Goal: Task Accomplishment & Management: Complete application form

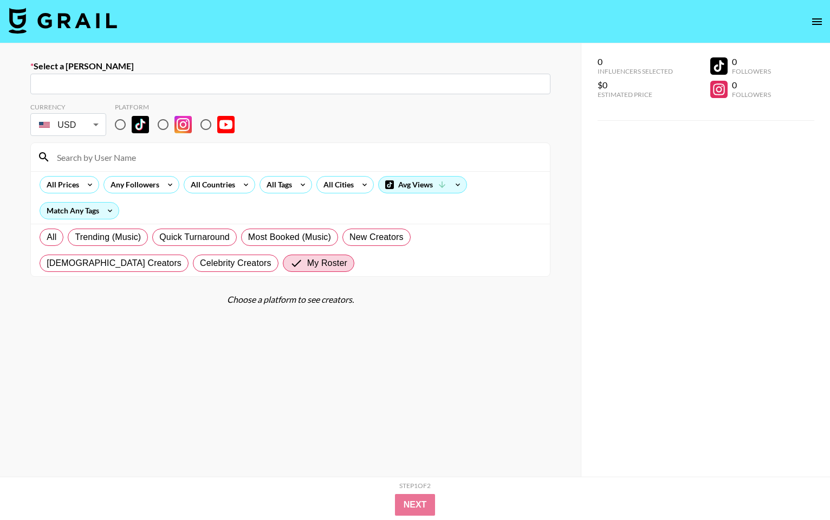
click at [56, 16] on img at bounding box center [63, 21] width 108 height 26
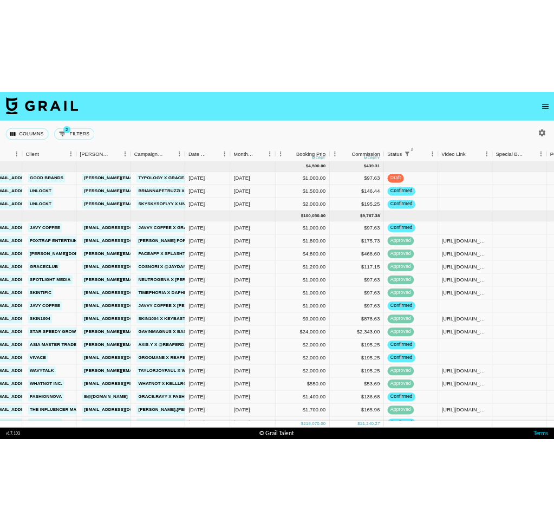
scroll to position [0, 187]
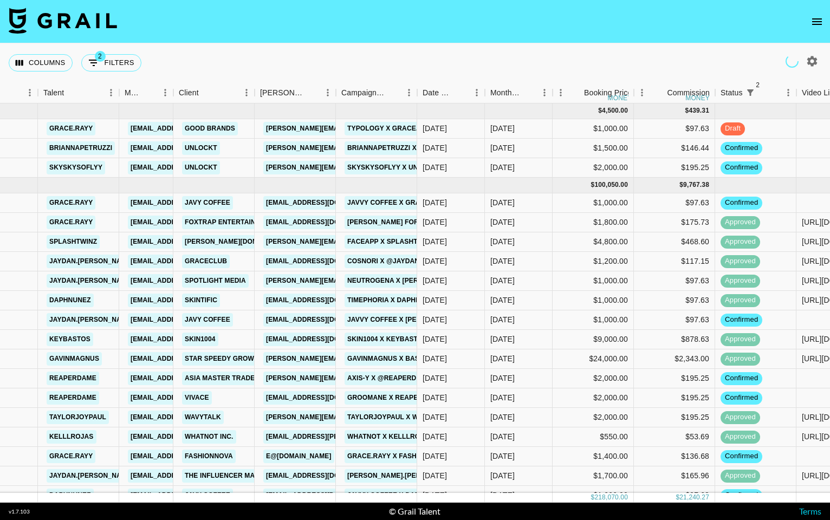
click at [819, 17] on icon "open drawer" at bounding box center [816, 21] width 13 height 13
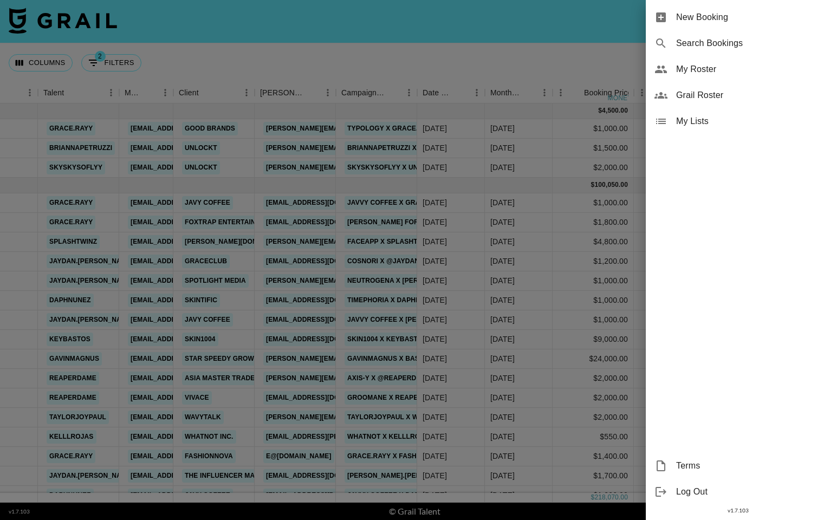
click at [729, 61] on div "My Roster" at bounding box center [738, 69] width 184 height 26
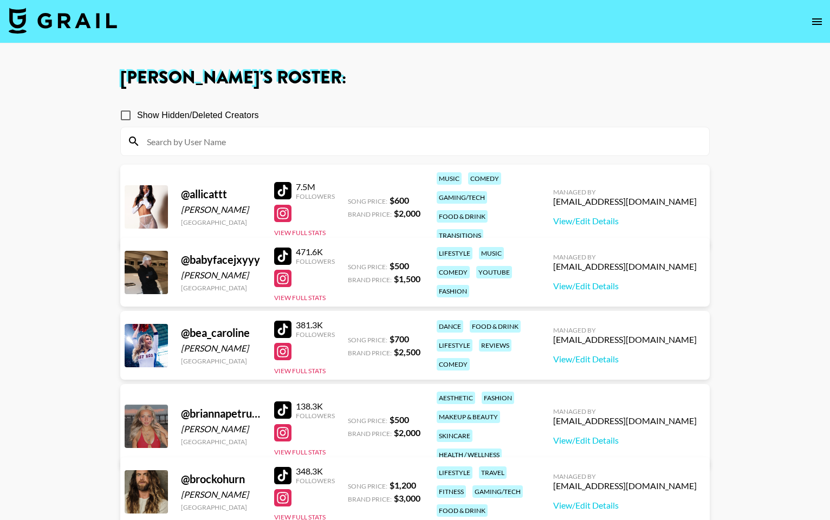
click at [264, 146] on input at bounding box center [421, 141] width 562 height 17
click at [826, 16] on button "open drawer" at bounding box center [817, 22] width 22 height 22
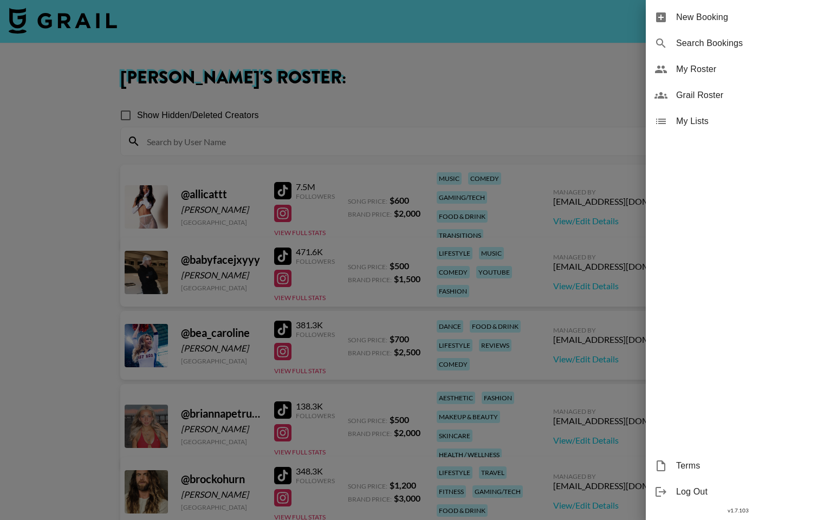
click at [680, 96] on span "Grail Roster" at bounding box center [748, 95] width 145 height 13
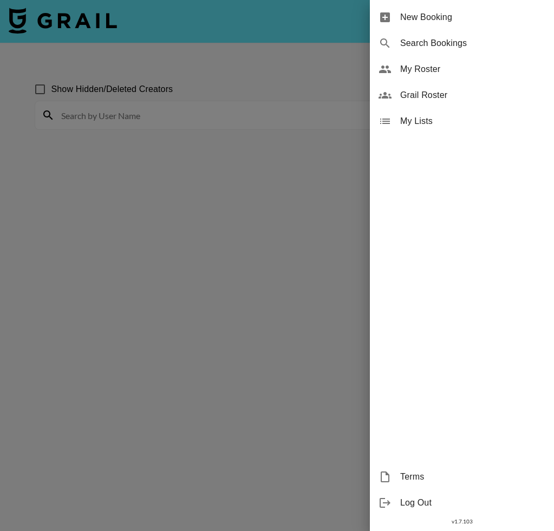
drag, startPoint x: 265, startPoint y: 61, endPoint x: 253, endPoint y: 62, distance: 11.5
click at [265, 61] on div at bounding box center [277, 265] width 554 height 531
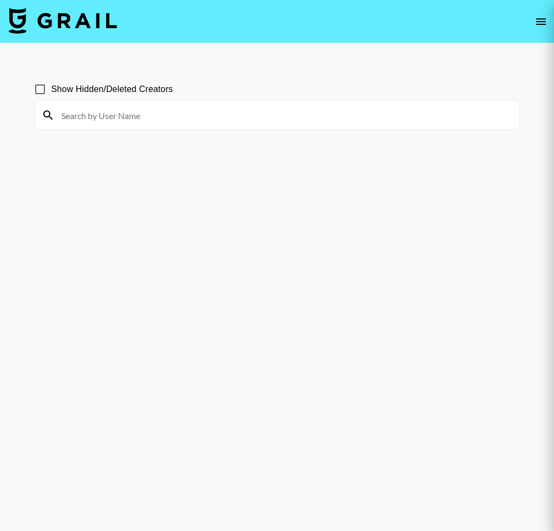
click at [187, 107] on input at bounding box center [284, 115] width 458 height 17
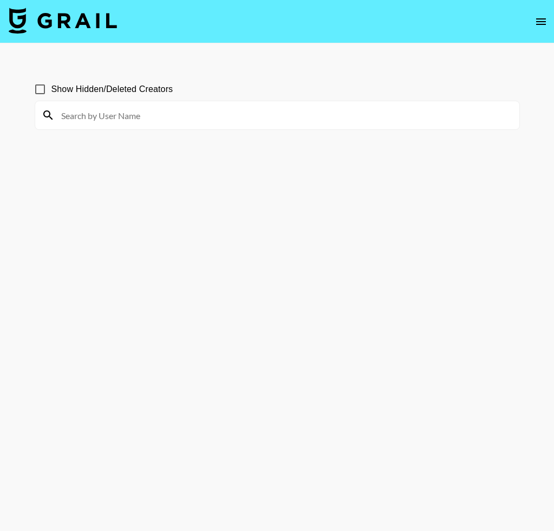
drag, startPoint x: 178, startPoint y: 111, endPoint x: 105, endPoint y: 133, distance: 75.7
click at [177, 111] on input at bounding box center [284, 115] width 458 height 17
type input "leonaitoo"
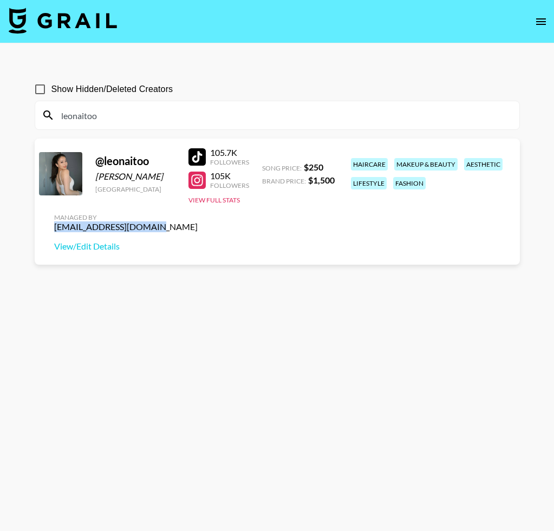
drag, startPoint x: 422, startPoint y: 190, endPoint x: 508, endPoint y: 189, distance: 86.1
click at [206, 205] on div "Managed By thais@grail-talent.com View/Edit Details" at bounding box center [125, 233] width 161 height 56
copy div "thais@grail-talent.com"
click at [59, 23] on img at bounding box center [63, 21] width 108 height 26
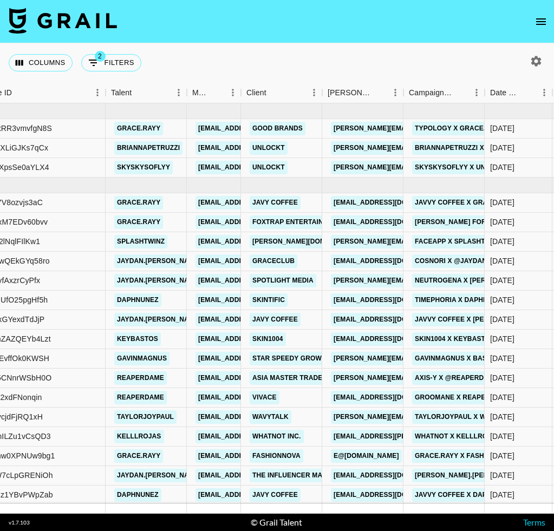
scroll to position [0, 178]
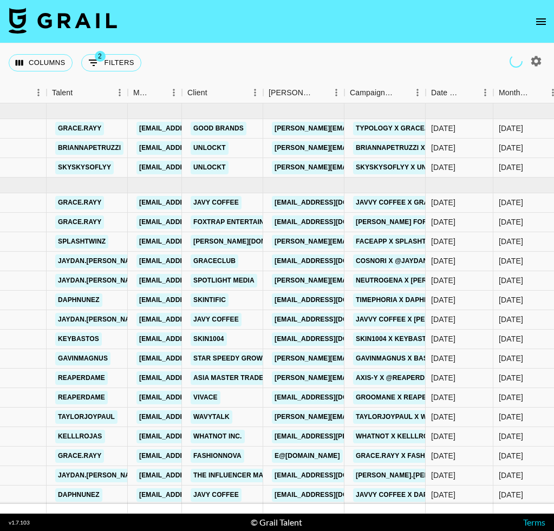
click at [542, 17] on icon "open drawer" at bounding box center [541, 21] width 13 height 13
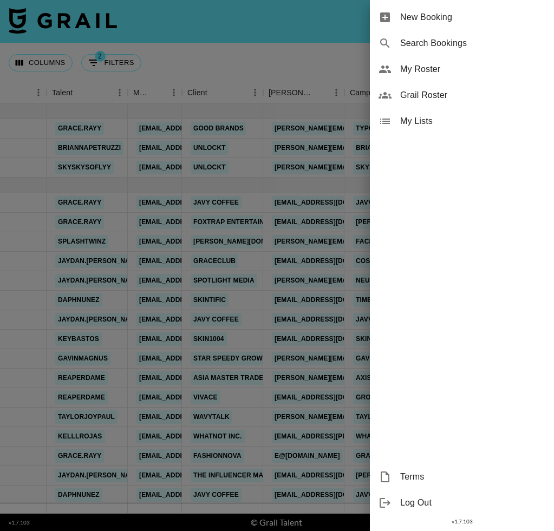
click at [534, 15] on span "New Booking" at bounding box center [472, 17] width 145 height 13
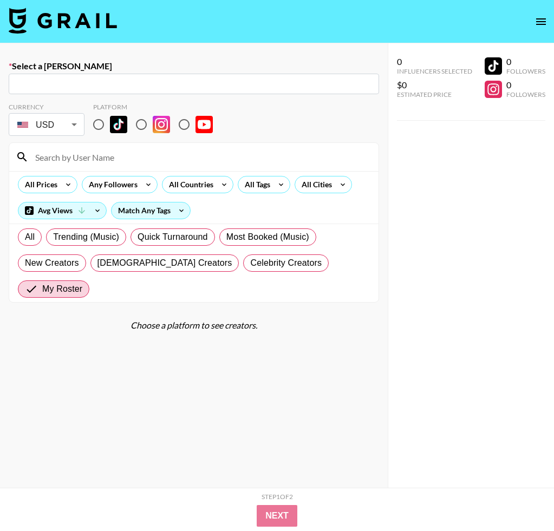
scroll to position [10, 0]
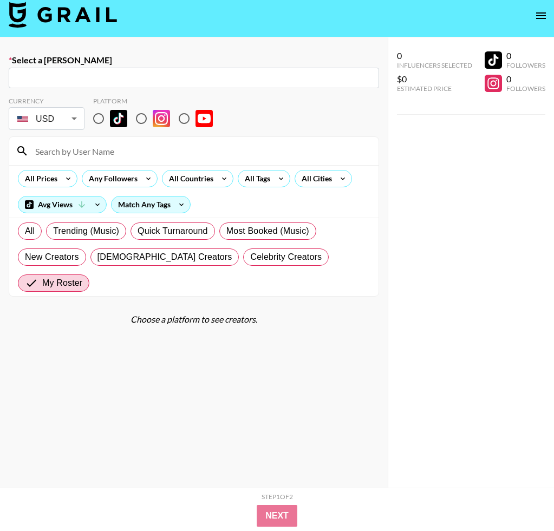
click at [158, 74] on input "text" at bounding box center [193, 78] width 357 height 12
paste input "[PERSON_NAME][EMAIL_ADDRESS][PERSON_NAME][DOMAIN_NAME]"
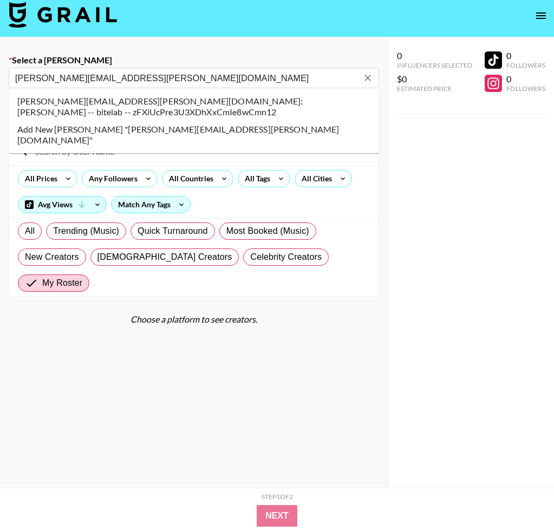
scroll to position [3, 0]
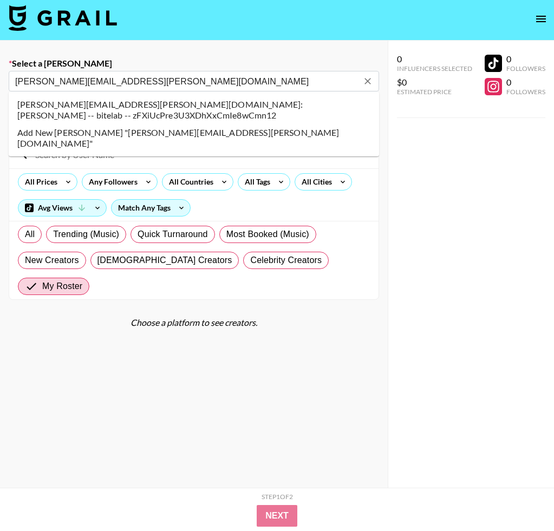
click at [159, 105] on li "judy.lee@bitelab.co.kr: Judy Lee -- bitelab -- zFXiUcPre3U3XDhXxCmIe8wCmn12" at bounding box center [194, 110] width 370 height 28
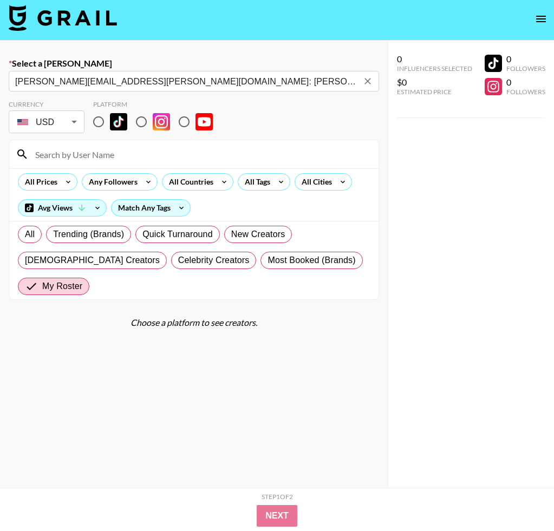
type input "judy.lee@bitelab.co.kr: Judy Lee -- bitelab -- zFXiUcPre3U3XDhXxCmIe8wCmn12"
drag, startPoint x: 98, startPoint y: 124, endPoint x: 96, endPoint y: 132, distance: 8.4
click at [98, 124] on input "radio" at bounding box center [98, 121] width 23 height 23
radio input "true"
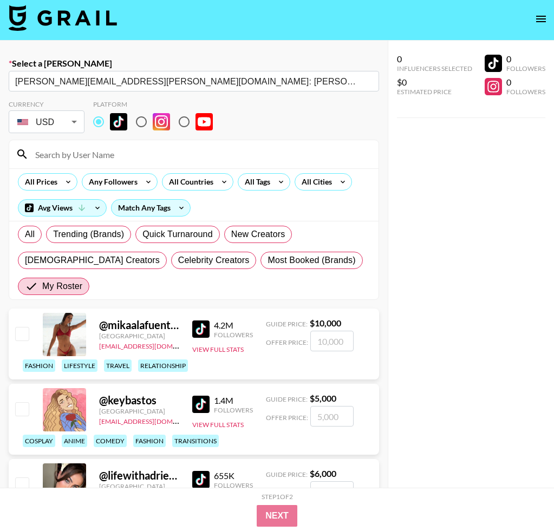
click at [88, 154] on input at bounding box center [200, 154] width 343 height 17
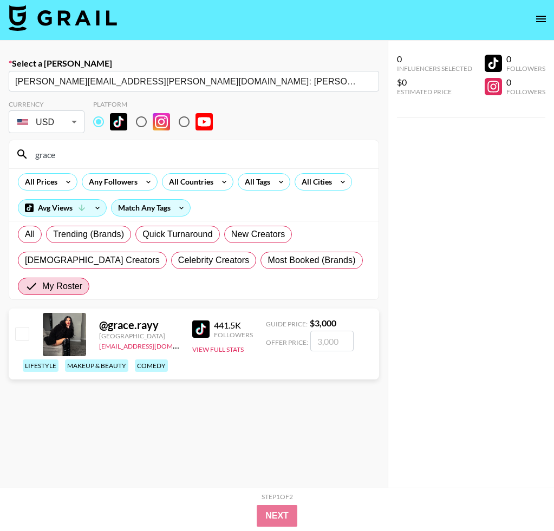
type input "grace"
click at [18, 333] on input "checkbox" at bounding box center [21, 333] width 13 height 13
checkbox input "true"
type input "3000"
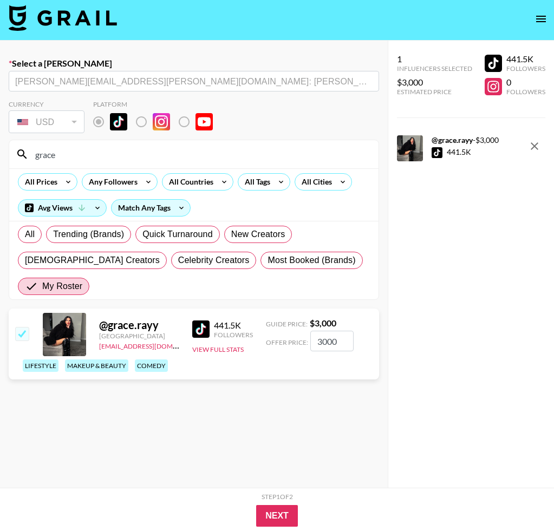
click at [322, 343] on input "3000" at bounding box center [331, 341] width 43 height 21
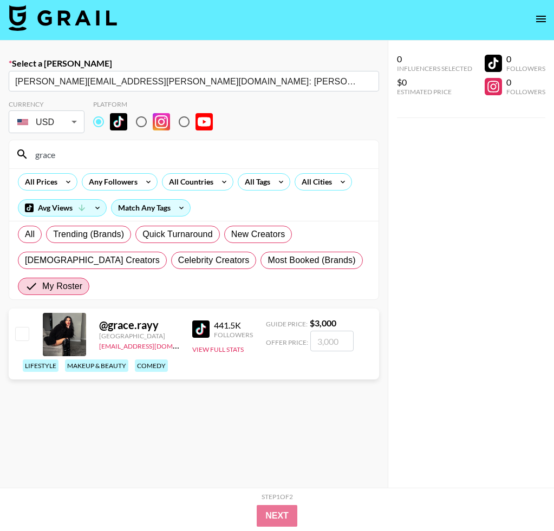
checkbox input "true"
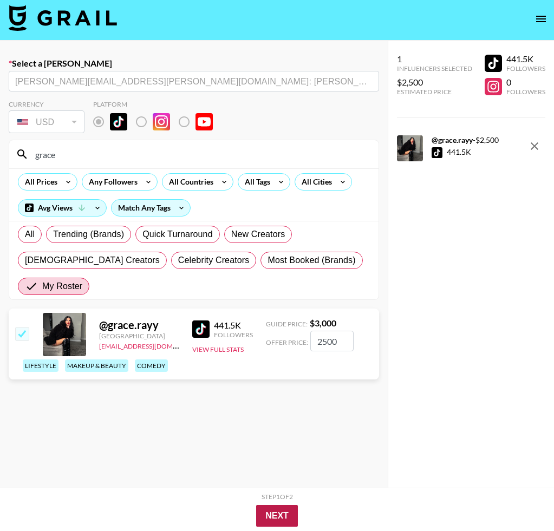
type input "2500"
click at [277, 516] on button "Next" at bounding box center [277, 516] width 42 height 22
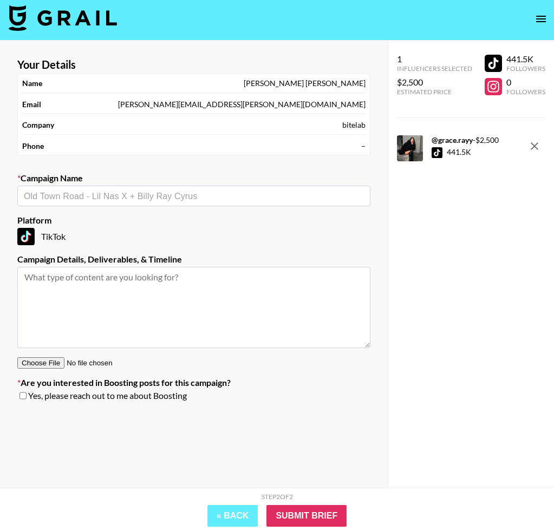
click at [153, 204] on div "​" at bounding box center [193, 196] width 353 height 21
click at [145, 217] on li "Lilyeve Growturn x Skyskysoflyy" at bounding box center [193, 219] width 353 height 17
type input "Lilyeve Growturn x Skyskysoflyy"
type textarea "TikTok -- 1 TikTok"
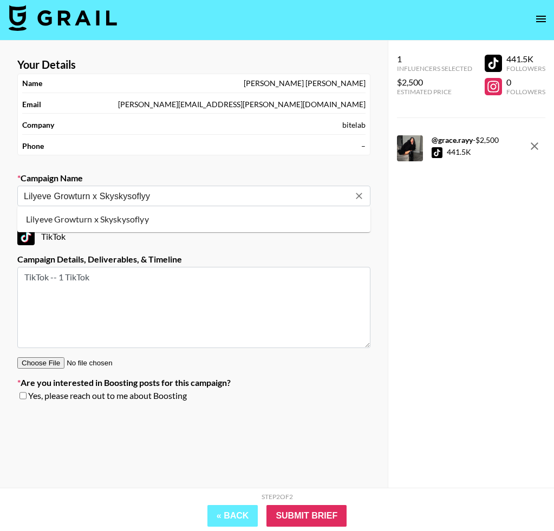
drag, startPoint x: 162, startPoint y: 197, endPoint x: 101, endPoint y: 198, distance: 61.8
click at [101, 198] on input "Lilyeve Growturn x Skyskysoflyy" at bounding box center [187, 196] width 326 height 12
click at [183, 216] on li "Add New Campaign: "Lilyeve Growturn x Grace.Rayy"" at bounding box center [193, 219] width 353 height 17
type input "Lilyeve Growturn x Grace.Rayy"
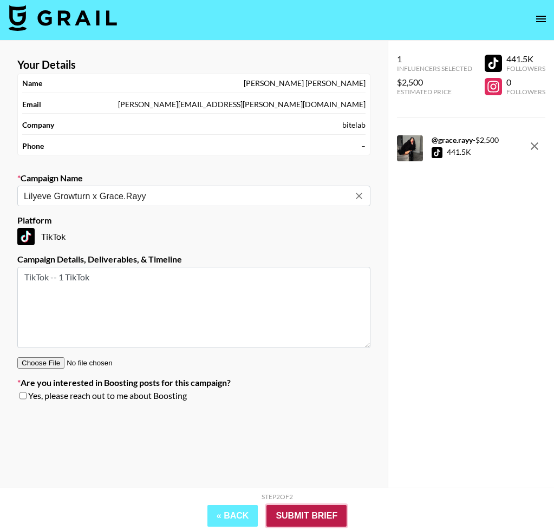
click at [305, 510] on input "Submit Brief" at bounding box center [306, 516] width 80 height 22
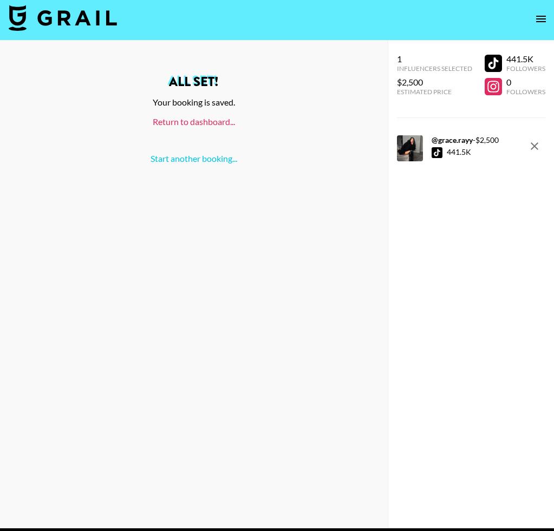
drag, startPoint x: 174, startPoint y: 122, endPoint x: 142, endPoint y: 115, distance: 33.1
click at [174, 122] on link "Return to dashboard..." at bounding box center [194, 121] width 82 height 10
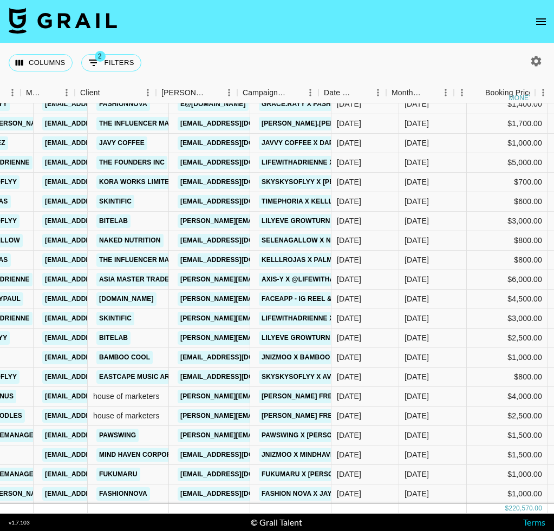
scroll to position [352, 334]
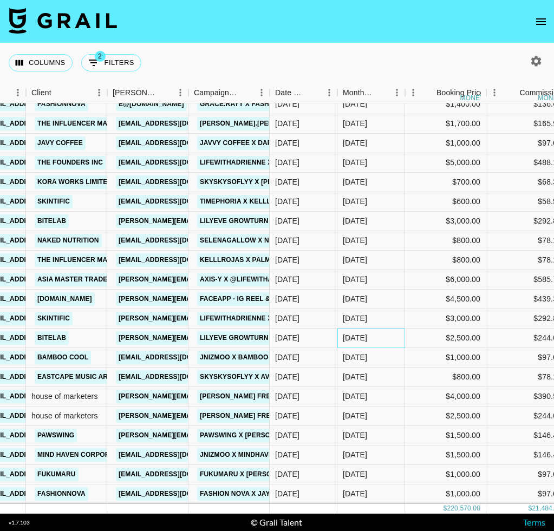
click at [369, 337] on div "[DATE]" at bounding box center [371, 338] width 68 height 19
click at [369, 337] on div "Sep '25" at bounding box center [371, 338] width 68 height 19
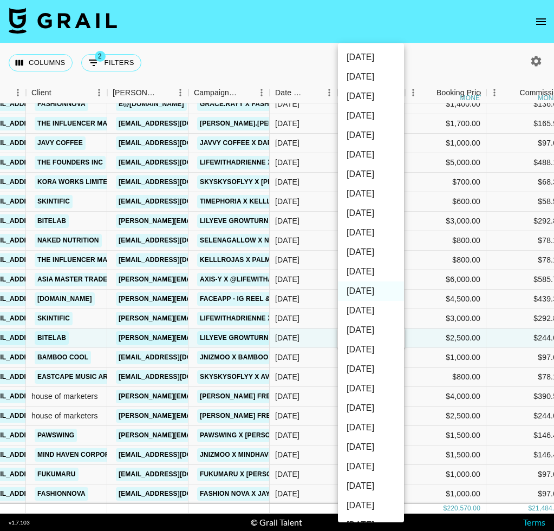
click at [367, 274] on li "Oct '25" at bounding box center [371, 271] width 66 height 19
type input "Oct '25"
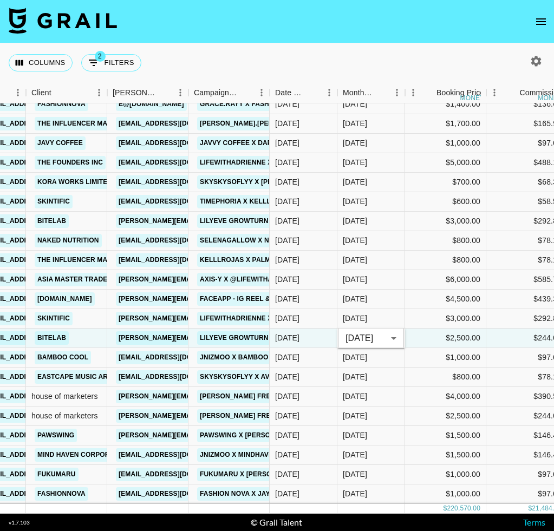
click at [310, 66] on div "Columns 2 Filters + Booking" at bounding box center [277, 62] width 554 height 39
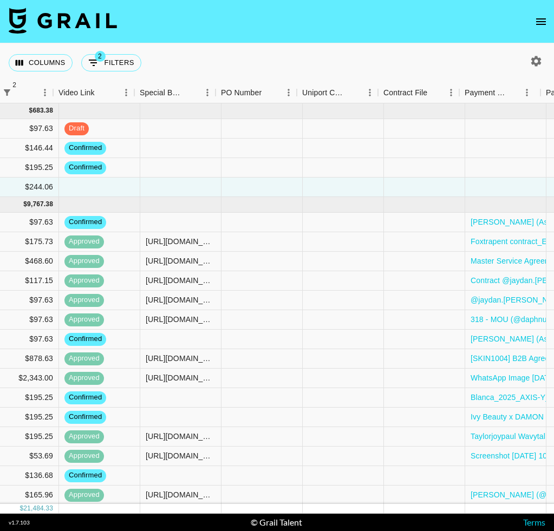
scroll to position [0, 1122]
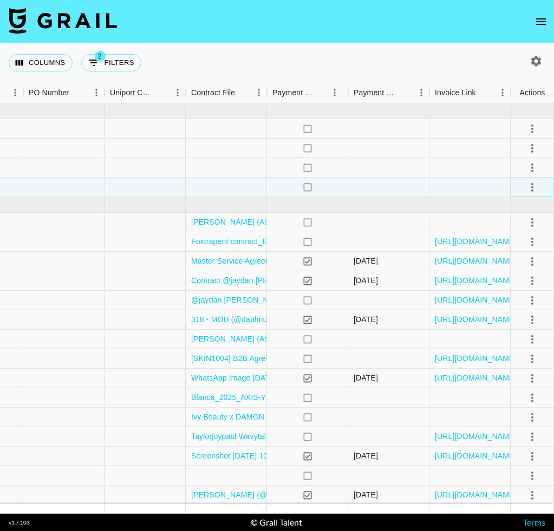
click at [529, 183] on icon "select merge strategy" at bounding box center [532, 187] width 13 height 13
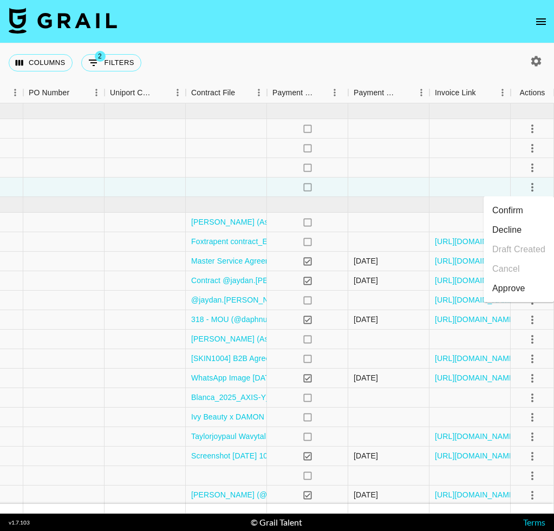
click at [525, 213] on li "Confirm" at bounding box center [519, 210] width 70 height 19
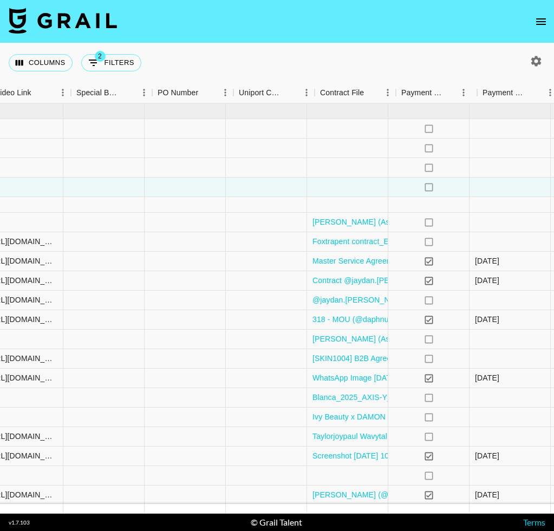
scroll to position [0, 1011]
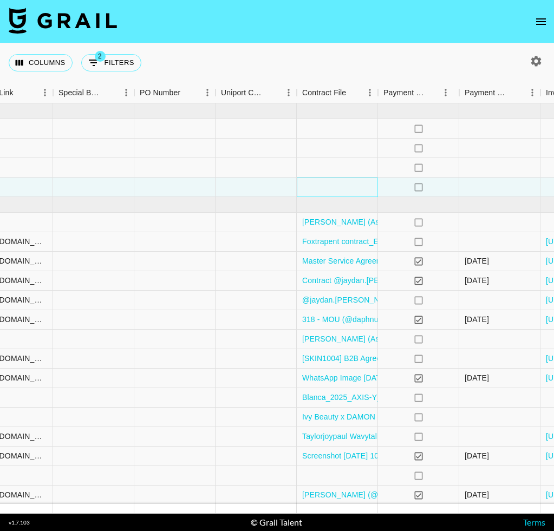
click at [348, 186] on div at bounding box center [337, 187] width 81 height 19
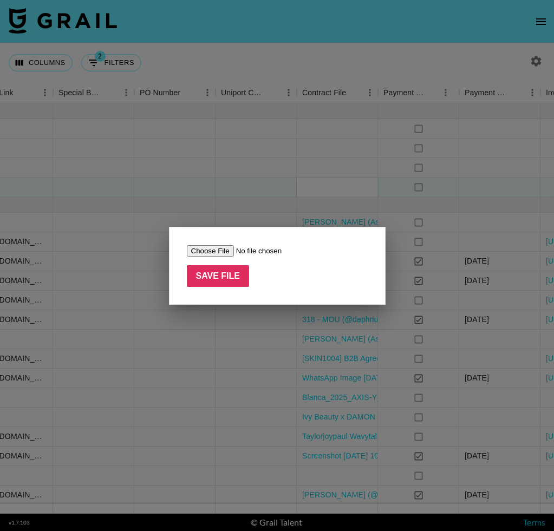
click at [211, 250] on input "file" at bounding box center [255, 250] width 137 height 11
type input "C:\fakepath\계약서_미국 릴리이브_gracr.rayy.pdf"
click at [196, 279] on input "Save File" at bounding box center [218, 276] width 63 height 22
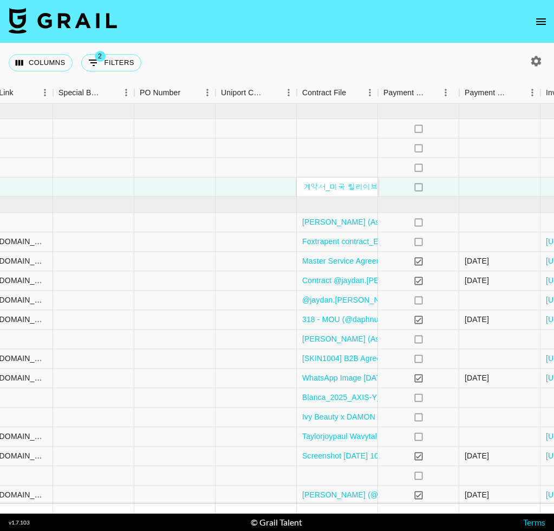
click at [303, 40] on nav at bounding box center [277, 21] width 554 height 43
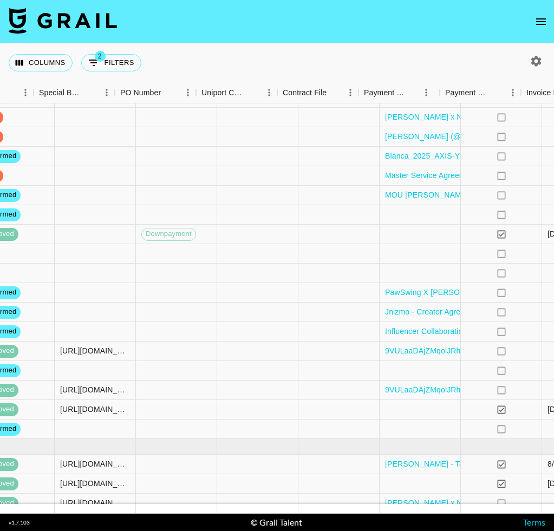
scroll to position [495, 1122]
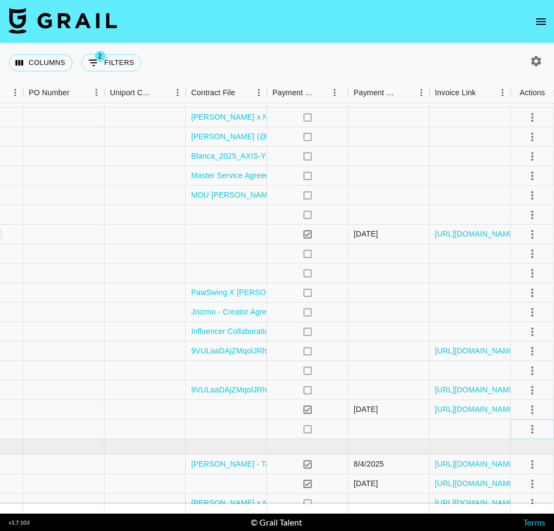
click at [529, 426] on icon "select merge strategy" at bounding box center [532, 429] width 13 height 13
drag, startPoint x: 516, startPoint y: 369, endPoint x: 455, endPoint y: 372, distance: 60.7
click at [516, 369] on li "Draft Created" at bounding box center [519, 366] width 70 height 19
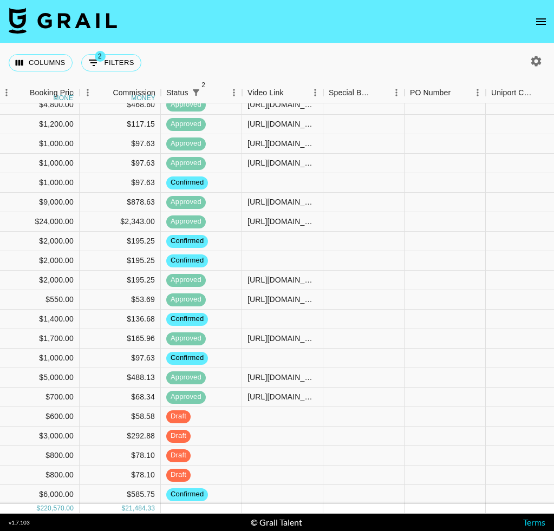
scroll to position [157, 743]
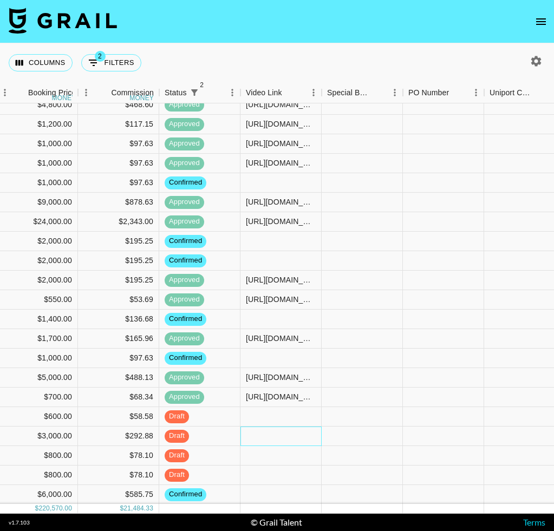
click at [294, 438] on div at bounding box center [280, 436] width 81 height 19
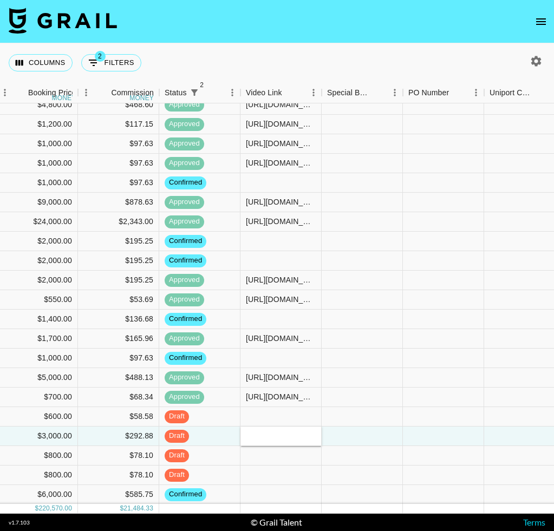
type input "[URL][DOMAIN_NAME]"
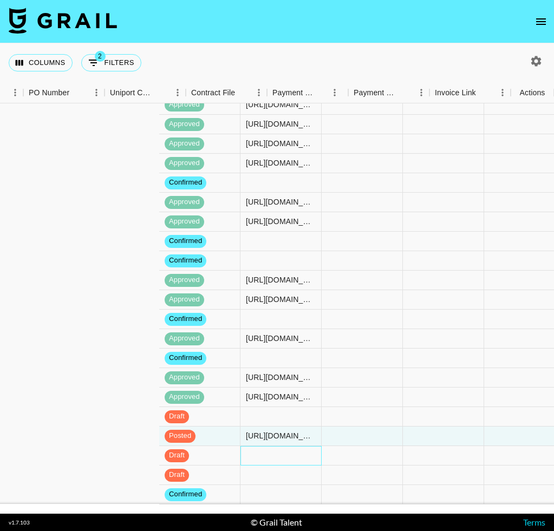
scroll to position [157, 1122]
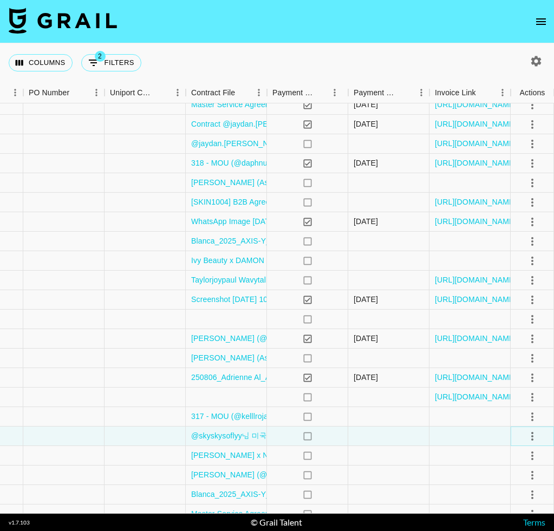
click at [528, 439] on icon "select merge strategy" at bounding box center [532, 436] width 13 height 13
click at [519, 408] on div "Approve" at bounding box center [508, 413] width 33 height 13
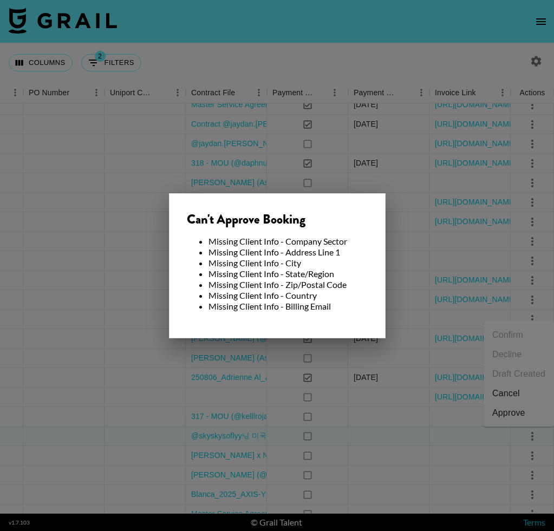
click at [389, 404] on div at bounding box center [277, 265] width 554 height 531
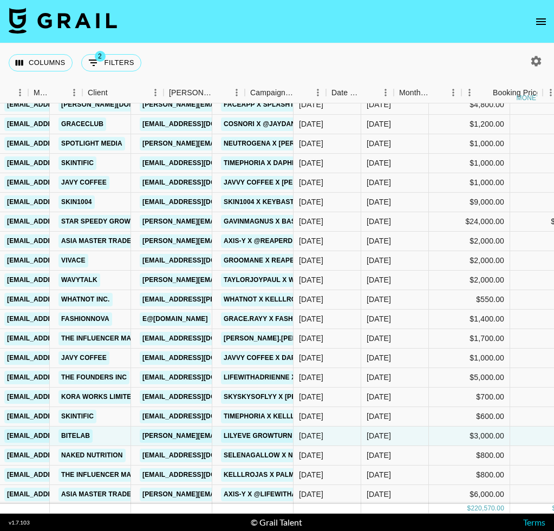
scroll to position [157, 278]
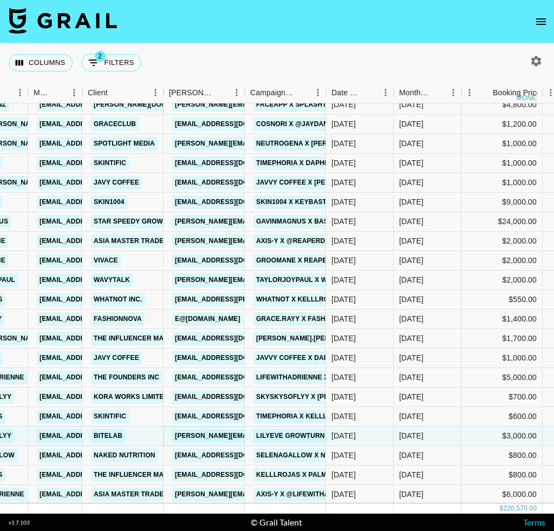
click at [212, 435] on link "[PERSON_NAME][EMAIL_ADDRESS][PERSON_NAME][DOMAIN_NAME]" at bounding box center [288, 437] width 232 height 14
click at [109, 438] on link "bitelab" at bounding box center [108, 437] width 34 height 14
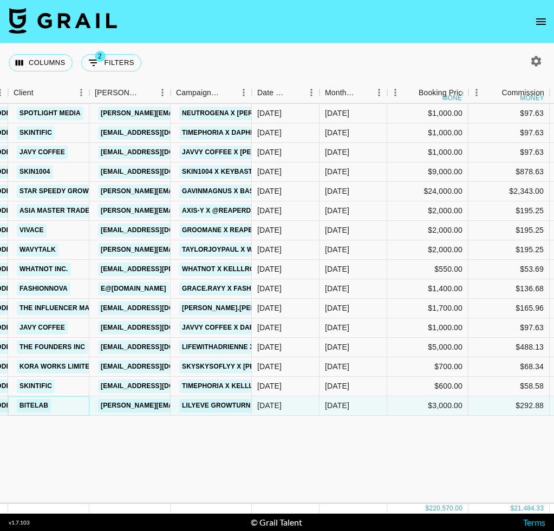
scroll to position [16, 352]
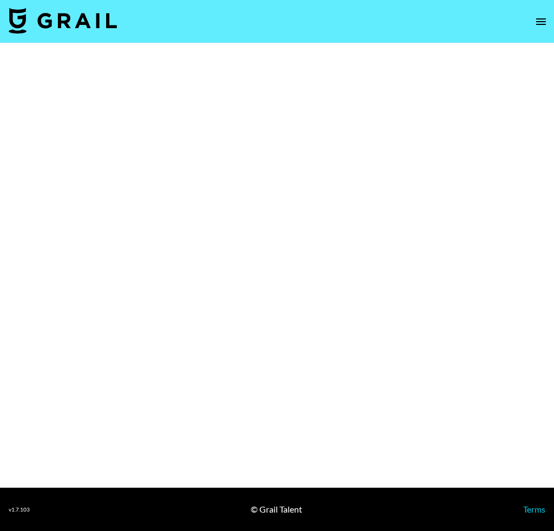
select select "Brand"
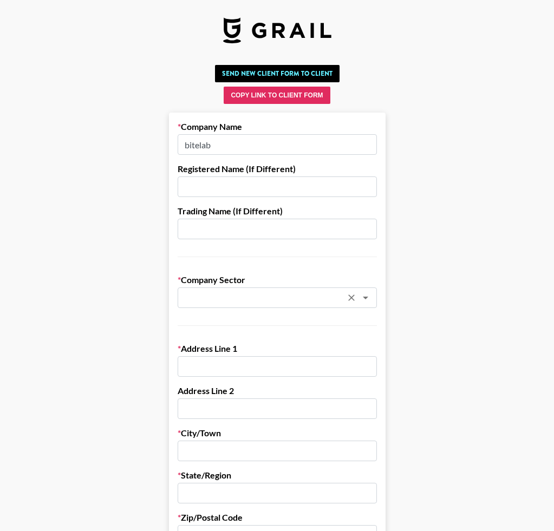
click at [248, 299] on input "text" at bounding box center [263, 298] width 158 height 12
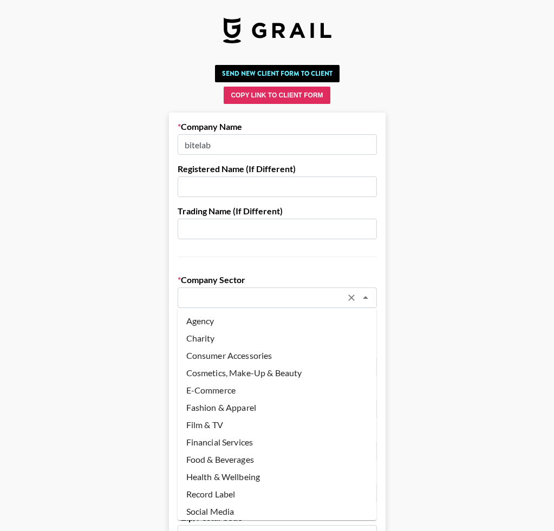
click at [235, 323] on li "Agency" at bounding box center [277, 321] width 199 height 17
type input "Agency"
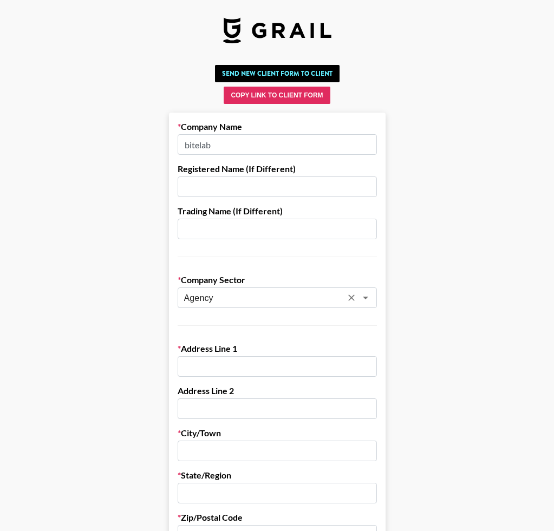
click at [218, 362] on input "text" at bounding box center [277, 366] width 199 height 21
paste input "25 Teheran-ro 108-gil"
type input "25 Teheran-ro 108-gil"
click at [201, 453] on input "text" at bounding box center [277, 451] width 199 height 21
paste input "Gangnam-gu"
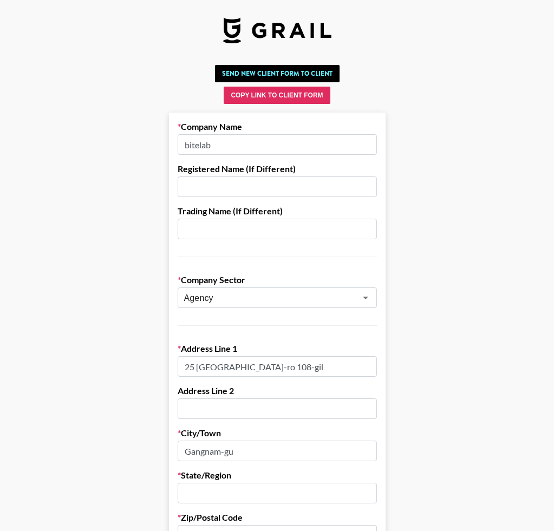
type input "Gangnam-gu"
click at [217, 492] on input "text" at bounding box center [277, 493] width 199 height 21
type input "s"
click at [233, 454] on input "Gangnam-gu" at bounding box center [277, 451] width 199 height 21
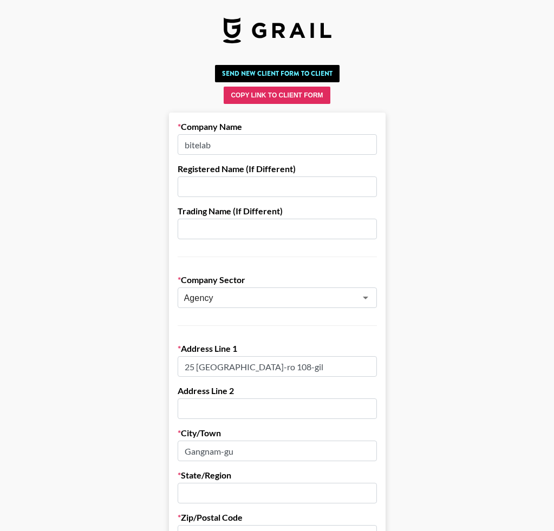
click at [233, 454] on input "Gangnam-gu" at bounding box center [277, 451] width 199 height 21
click at [246, 453] on input "Gangnam-gu" at bounding box center [277, 451] width 199 height 21
paste input "Gangnam-gu"
drag, startPoint x: 290, startPoint y: 452, endPoint x: 232, endPoint y: 454, distance: 58.5
click at [232, 454] on input "Gangnam-gu Gangnam-gu" at bounding box center [277, 451] width 199 height 21
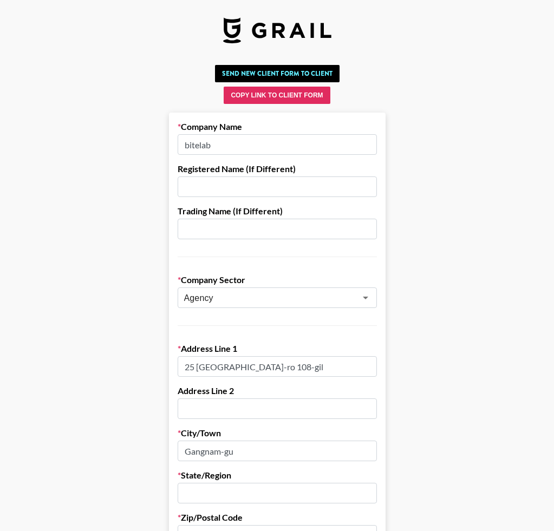
type input "Gangnam-gu"
click at [203, 493] on input "text" at bounding box center [277, 493] width 199 height 21
paste input "Seoul"
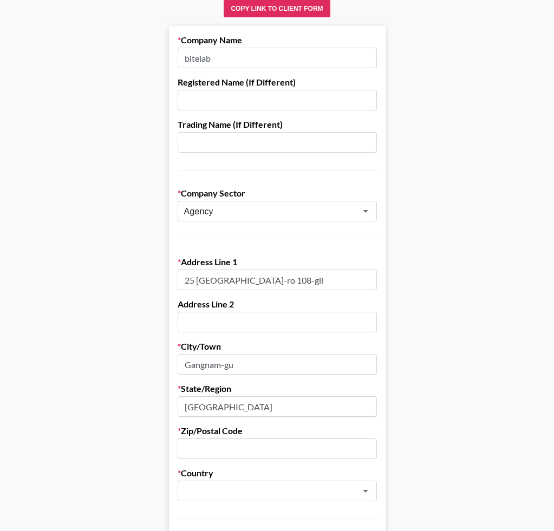
scroll to position [87, 0]
type input "Seoul"
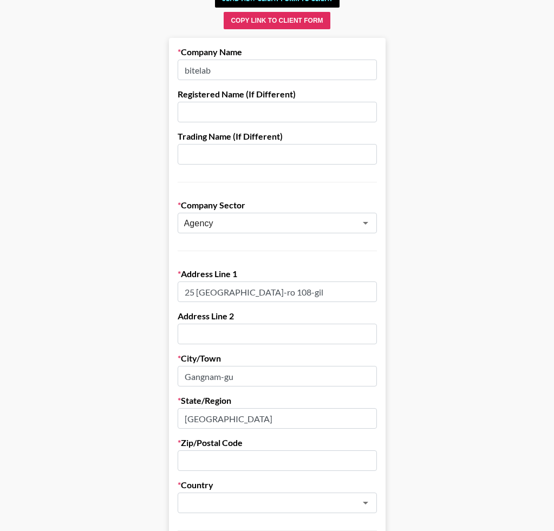
scroll to position [74, 0]
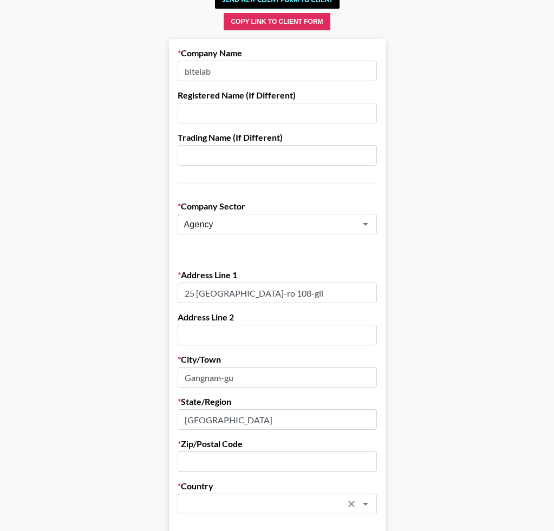
click at [237, 502] on input "text" at bounding box center [263, 504] width 158 height 12
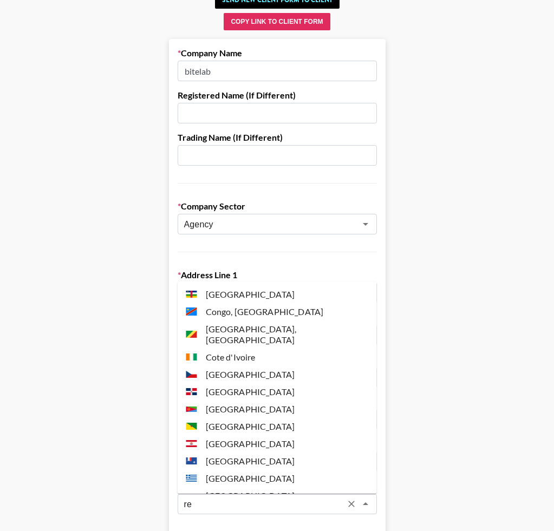
type input "r"
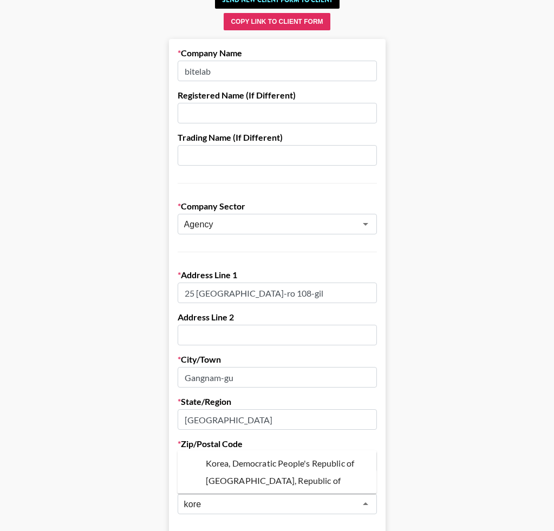
type input "Korea, Democratic People's Republic of"
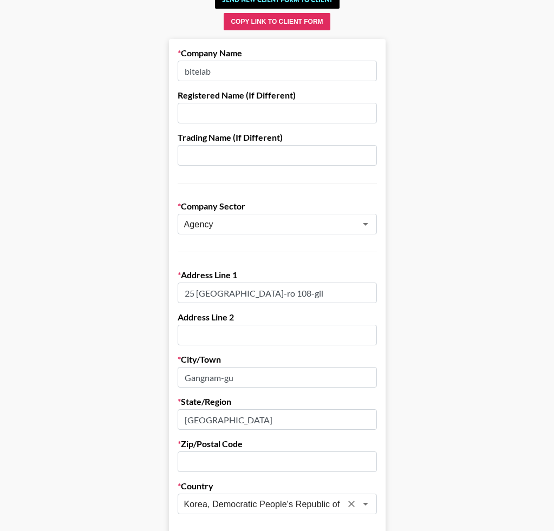
click at [352, 501] on icon "Clear" at bounding box center [351, 504] width 11 height 11
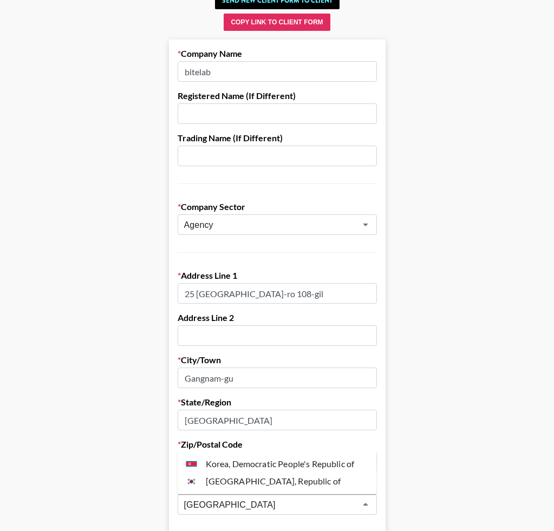
click at [256, 484] on li "Korea, Republic of" at bounding box center [277, 481] width 199 height 17
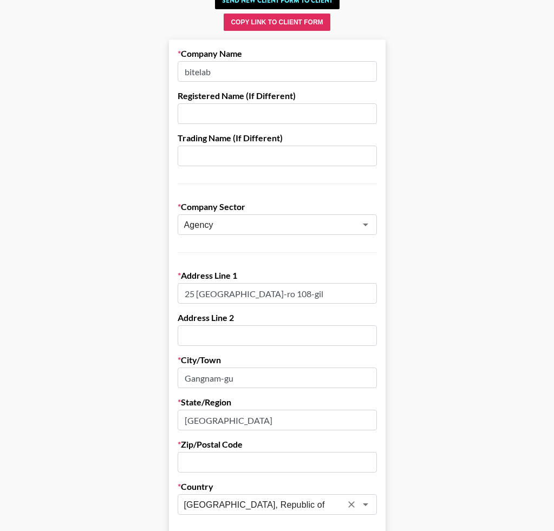
type input "Korea, Republic of"
drag, startPoint x: 432, startPoint y: 458, endPoint x: 426, endPoint y: 457, distance: 6.2
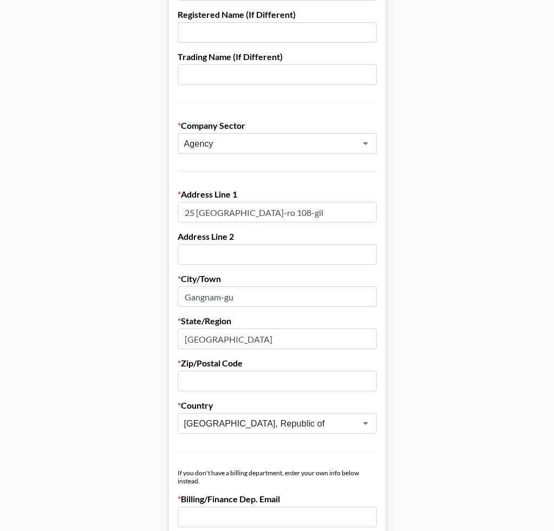
scroll to position [155, 0]
click at [233, 377] on input "text" at bounding box center [277, 380] width 199 height 21
click at [489, 352] on main "Send New Client Form to Client Copy Link to Client Form Company Name bitelab Re…" at bounding box center [277, 464] width 537 height 1116
drag, startPoint x: 276, startPoint y: 212, endPoint x: 242, endPoint y: 212, distance: 33.6
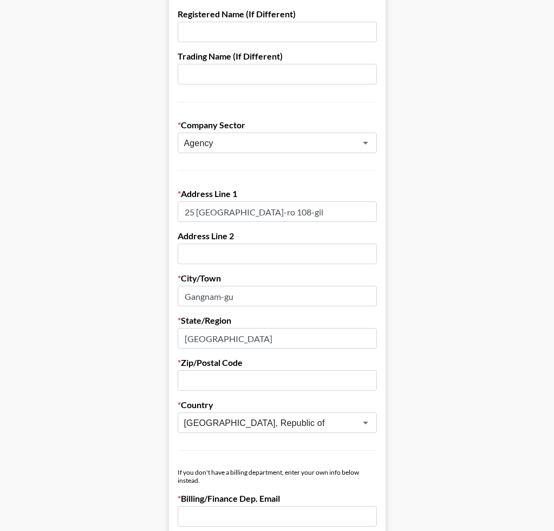
click at [242, 212] on input "25 Teheran-ro 108-gil" at bounding box center [277, 211] width 199 height 21
click at [266, 212] on input "25 Teheran-ro 108-gil" at bounding box center [277, 211] width 199 height 21
drag, startPoint x: 271, startPoint y: 211, endPoint x: 246, endPoint y: 211, distance: 24.9
click at [240, 210] on input "25 Teheran-ro 108-gil" at bounding box center [277, 211] width 199 height 21
click at [281, 368] on div "Zip/Postal Code" at bounding box center [277, 374] width 199 height 34
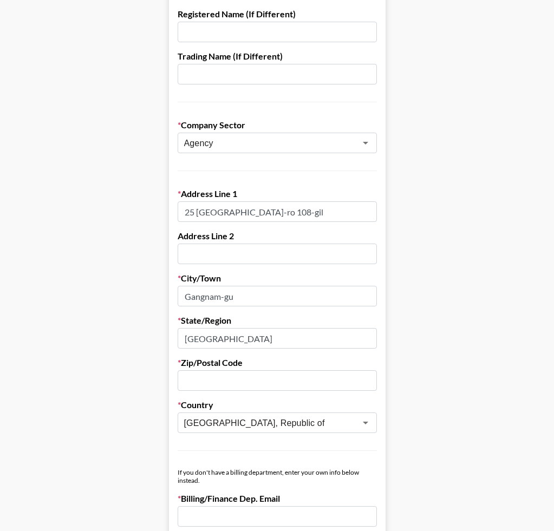
click at [281, 377] on input "text" at bounding box center [277, 380] width 199 height 21
paste input "108-gil"
type input "108-gil"
click at [470, 360] on main "Send New Client Form to Client Copy Link to Client Form Company Name bitelab Re…" at bounding box center [277, 464] width 537 height 1116
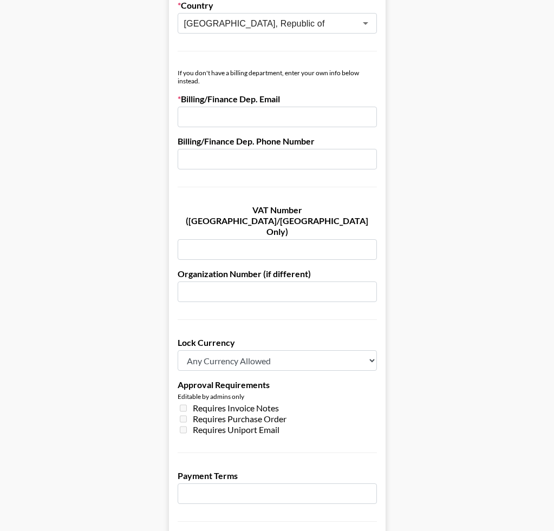
scroll to position [522, 0]
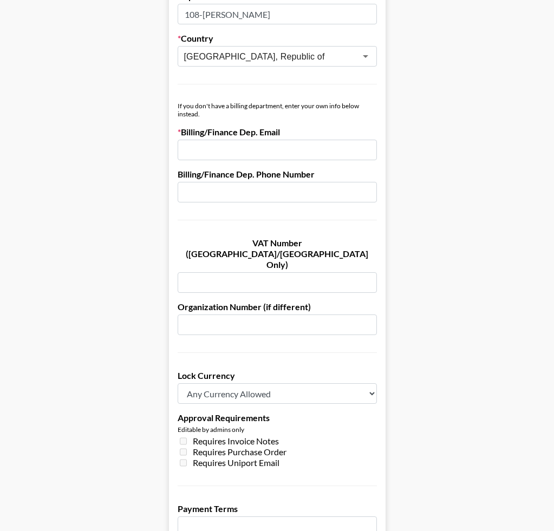
click at [242, 145] on input "email" at bounding box center [277, 150] width 199 height 21
click at [200, 153] on input "jud" at bounding box center [277, 150] width 199 height 21
paste input "y.lee@bitelab.co.kr"
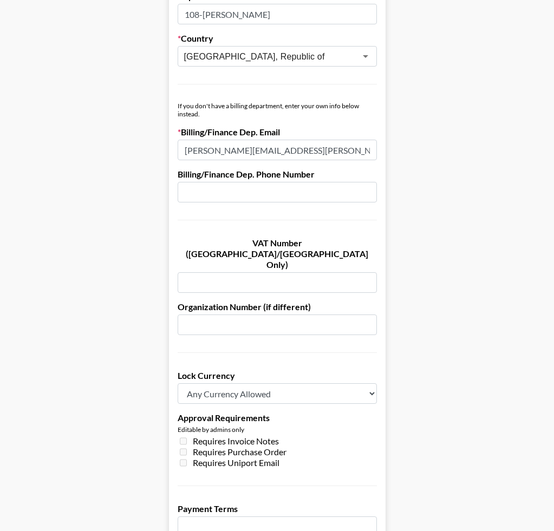
type input "[PERSON_NAME][EMAIL_ADDRESS][PERSON_NAME][DOMAIN_NAME]"
drag, startPoint x: 510, startPoint y: 179, endPoint x: 503, endPoint y: 178, distance: 7.1
click at [510, 179] on main "Send New Client Form to Client Copy Link to Client Form Company Name bitelab Re…" at bounding box center [277, 97] width 537 height 1116
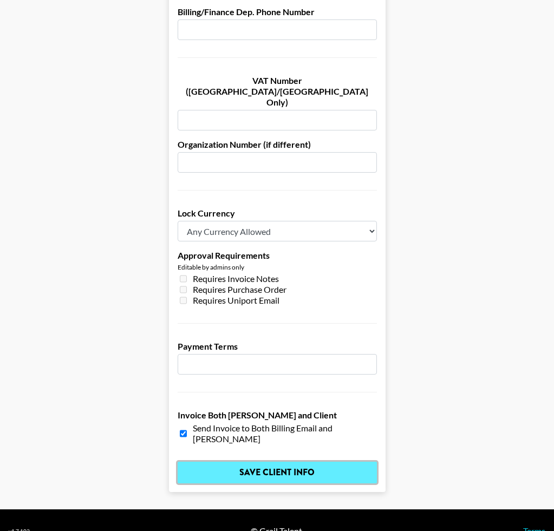
click at [201, 462] on input "Save Client Info" at bounding box center [277, 473] width 199 height 22
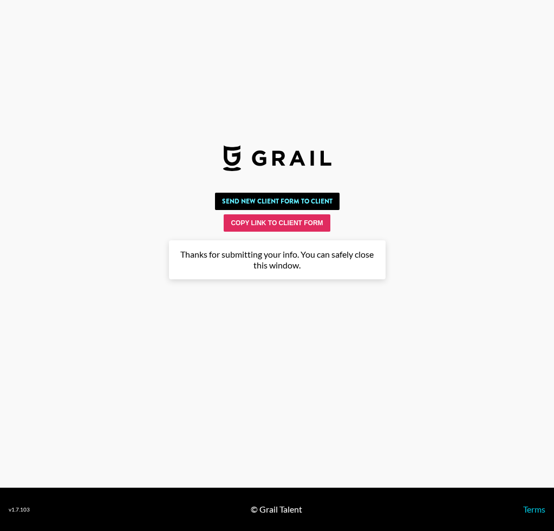
scroll to position [0, 0]
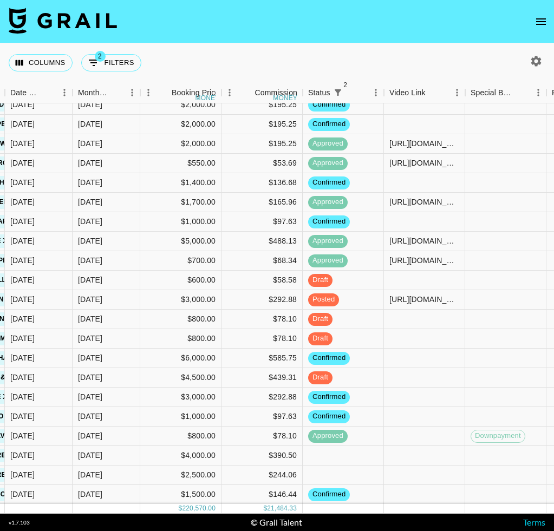
scroll to position [293, 1122]
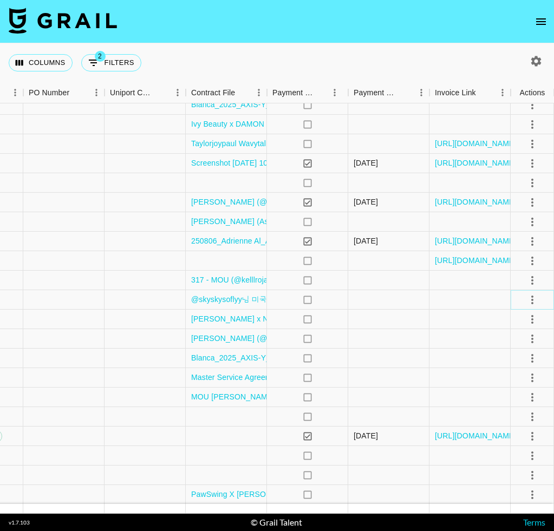
click at [536, 308] on button "select merge strategy" at bounding box center [532, 300] width 18 height 18
click at [522, 397] on div "Approve" at bounding box center [508, 401] width 33 height 13
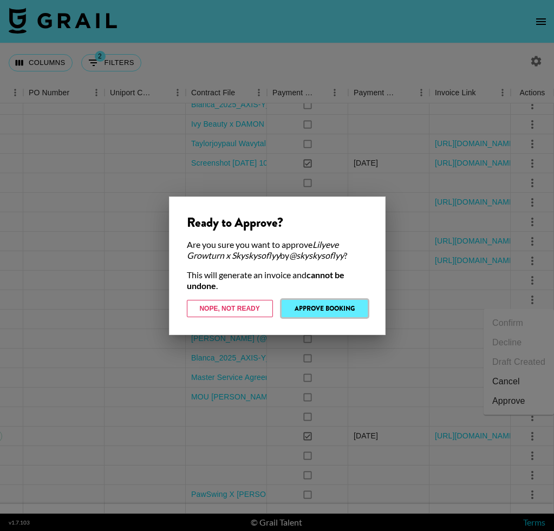
click at [329, 313] on button "Approve Booking" at bounding box center [325, 308] width 86 height 17
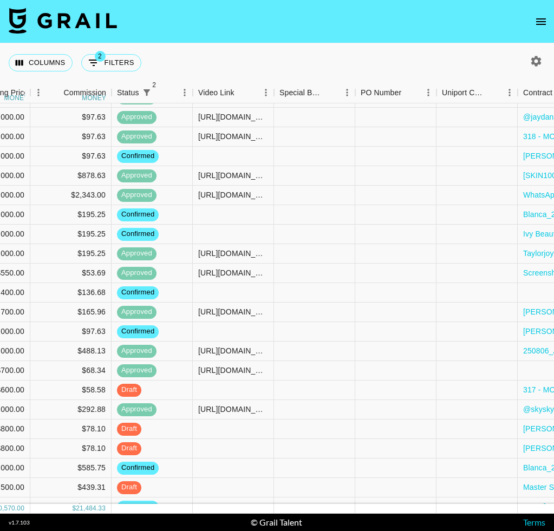
scroll to position [66, 790]
